Goal: Information Seeking & Learning: Understand process/instructions

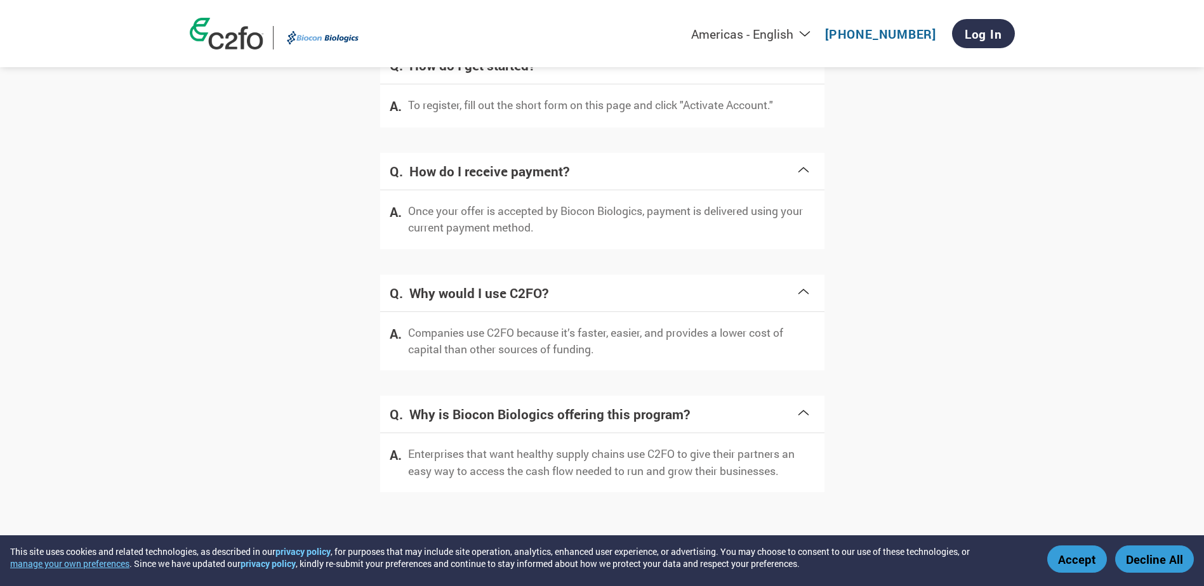
scroll to position [2448, 0]
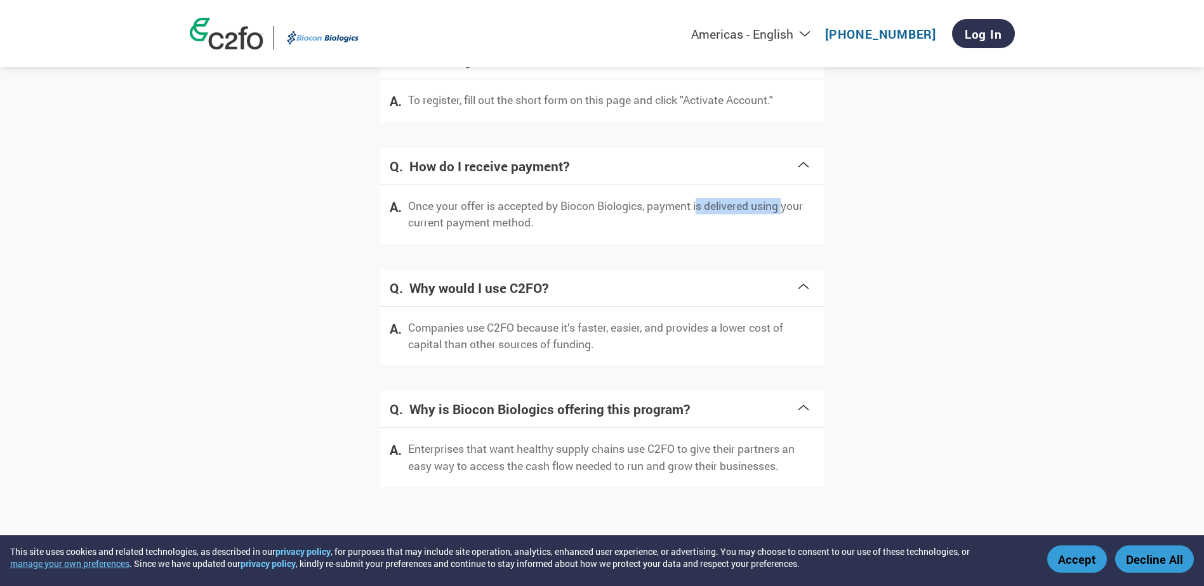
drag, startPoint x: 706, startPoint y: 202, endPoint x: 785, endPoint y: 203, distance: 79.3
click at [785, 203] on p "Once your offer is accepted by Biocon Biologics, payment is delivered using you…" at bounding box center [611, 215] width 407 height 34
drag, startPoint x: 447, startPoint y: 222, endPoint x: 526, endPoint y: 230, distance: 79.8
click at [526, 230] on p "Once your offer is accepted by Biocon Biologics, payment is delivered using you…" at bounding box center [611, 215] width 407 height 34
drag, startPoint x: 526, startPoint y: 230, endPoint x: 580, endPoint y: 267, distance: 65.2
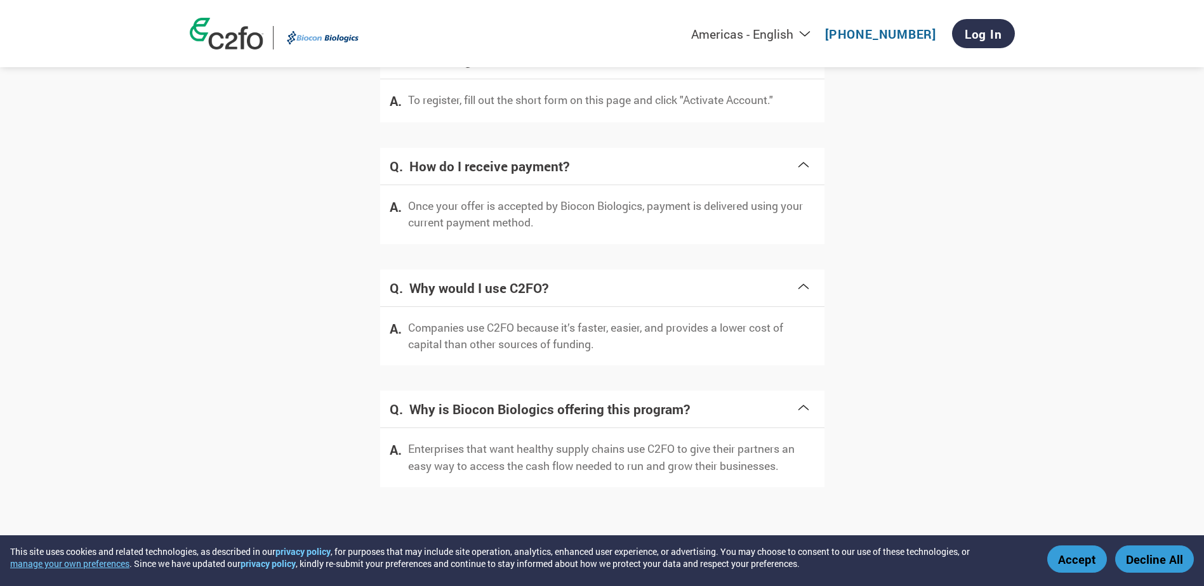
click at [580, 267] on div "Why would I use C2FO? Companies use C2FO because it’s faster, easier, and provi…" at bounding box center [602, 318] width 444 height 122
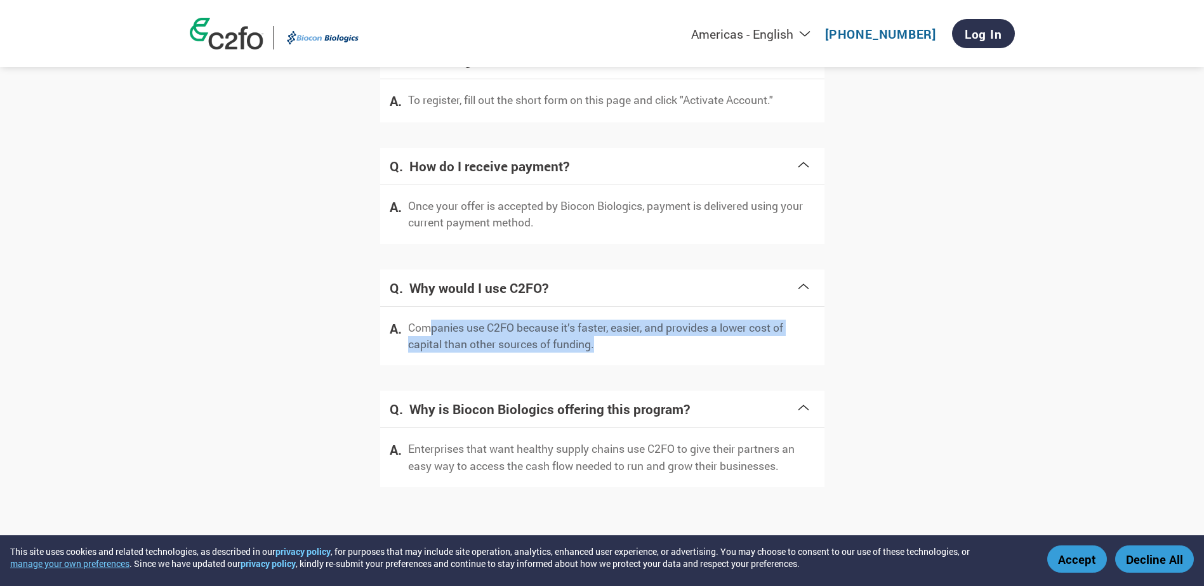
drag, startPoint x: 533, startPoint y: 341, endPoint x: 658, endPoint y: 336, distance: 125.1
click at [658, 336] on p "Companies use C2FO because it’s faster, easier, and provides a lower cost of ca…" at bounding box center [611, 337] width 407 height 34
drag, startPoint x: 658, startPoint y: 336, endPoint x: 623, endPoint y: 355, distance: 39.5
click at [623, 355] on div "Companies use C2FO because it’s faster, easier, and provides a lower cost of ca…" at bounding box center [602, 336] width 444 height 59
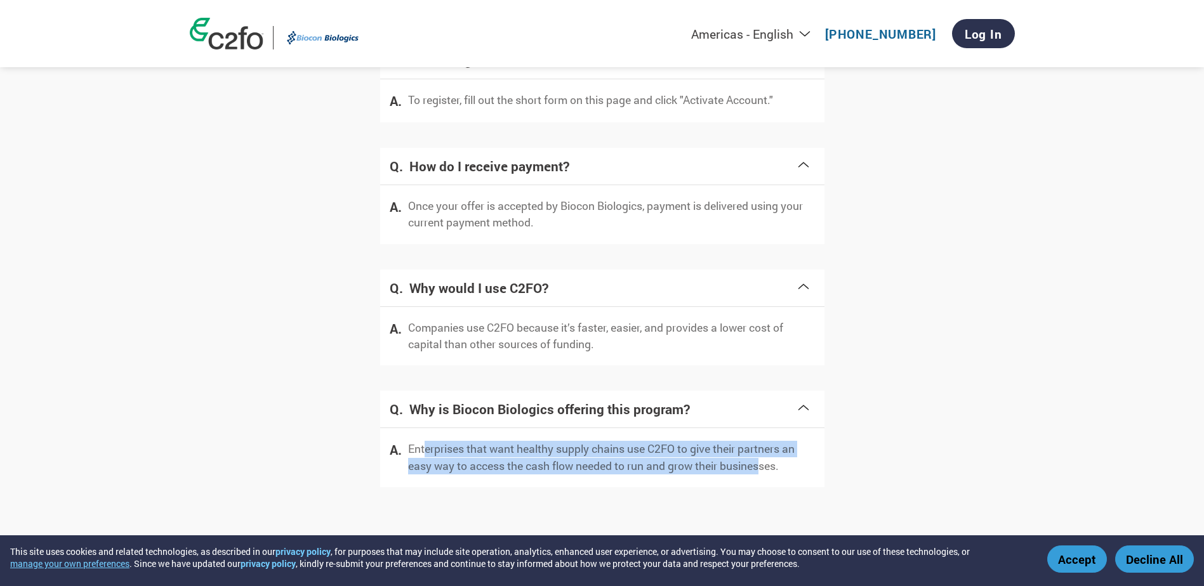
drag, startPoint x: 435, startPoint y: 452, endPoint x: 766, endPoint y: 467, distance: 331.7
click at [766, 467] on p "Enterprises that want healthy supply chains use C2FO to give their partners an …" at bounding box center [611, 458] width 407 height 34
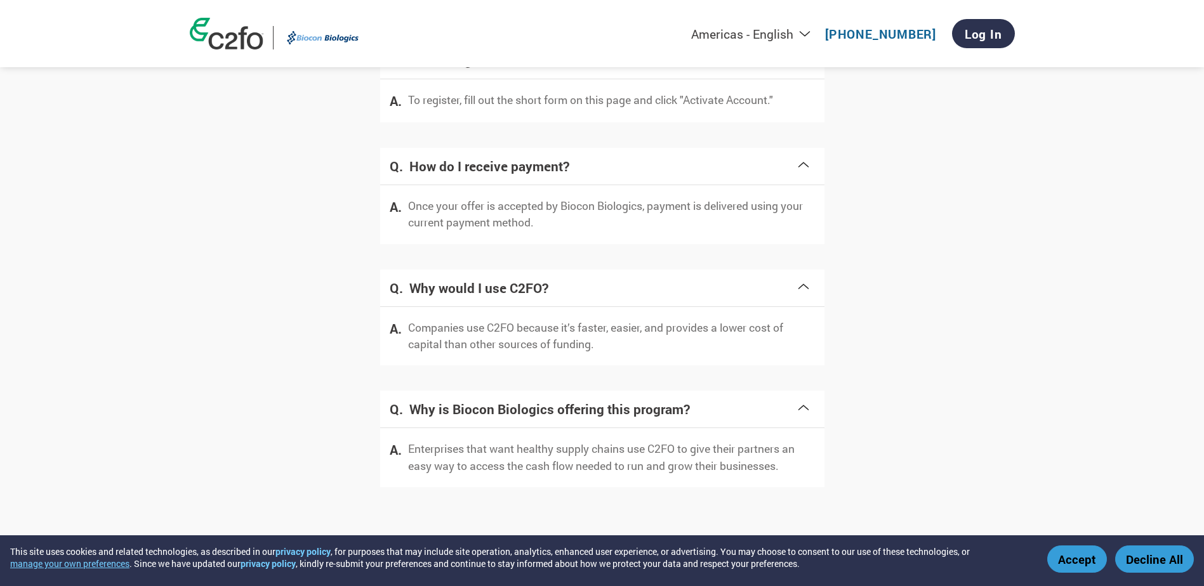
drag, startPoint x: 766, startPoint y: 467, endPoint x: 927, endPoint y: 472, distance: 161.3
click at [927, 472] on div "Frequently asked questions How do I get started? To register, fill out the shor…" at bounding box center [602, 234] width 825 height 557
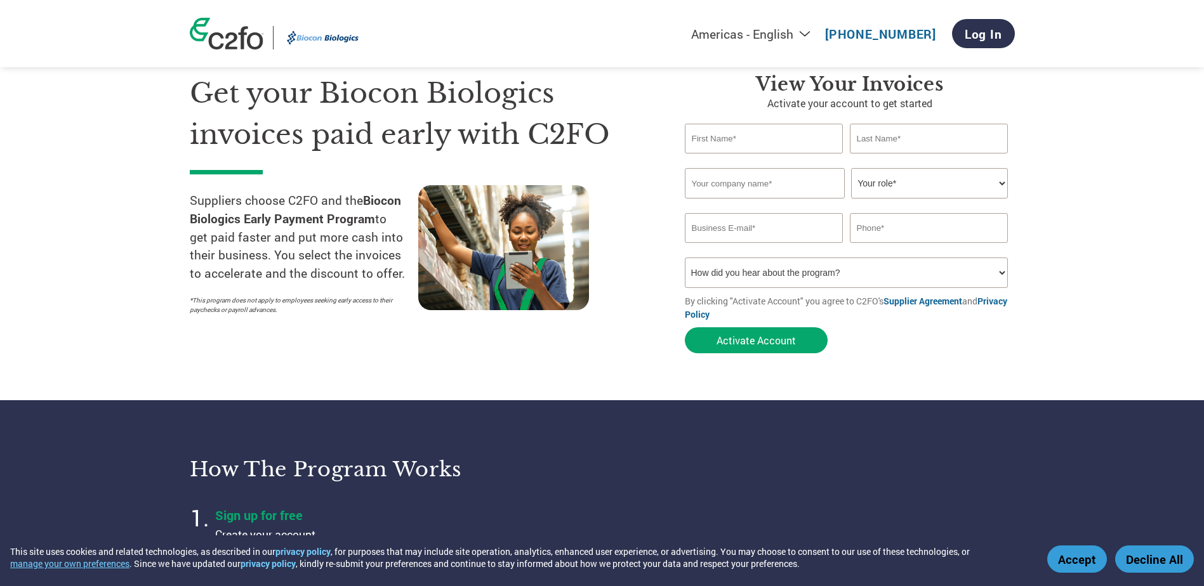
scroll to position [0, 0]
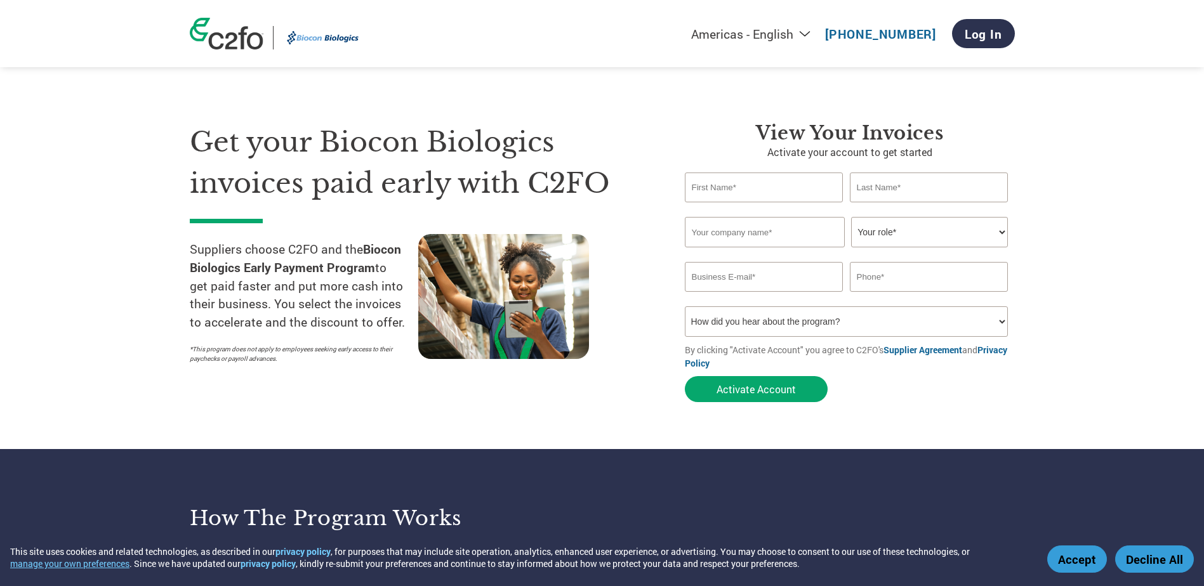
click at [807, 33] on select "Americas - English Américas - Español [GEOGRAPHIC_DATA] - Português [GEOGRAPHIC…" at bounding box center [672, 34] width 294 height 16
click at [1099, 239] on section "Get your Biocon Biologics invoices paid early with C2FO Suppliers choose C2FO a…" at bounding box center [602, 250] width 1204 height 399
